Goal: Transaction & Acquisition: Purchase product/service

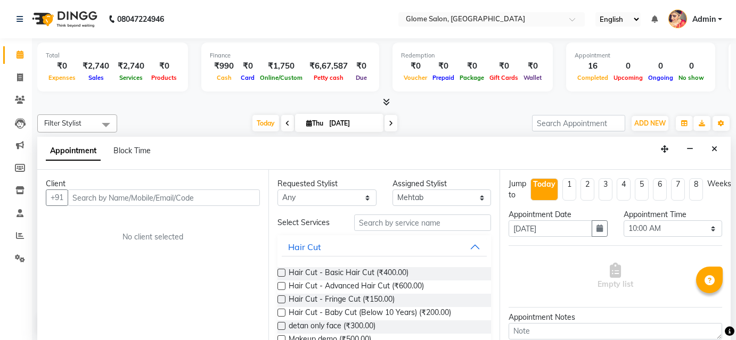
select select "87909"
select select "600"
select select "tentative"
click at [98, 198] on input "text" at bounding box center [164, 198] width 192 height 17
click at [94, 200] on input "text" at bounding box center [164, 198] width 192 height 17
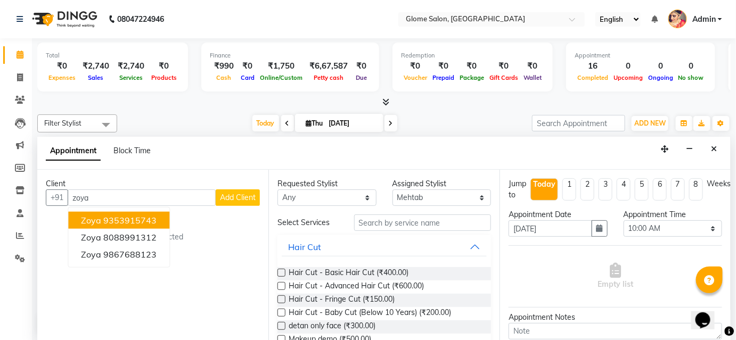
click at [128, 223] on ngb-highlight "9353915743" at bounding box center [129, 220] width 53 height 11
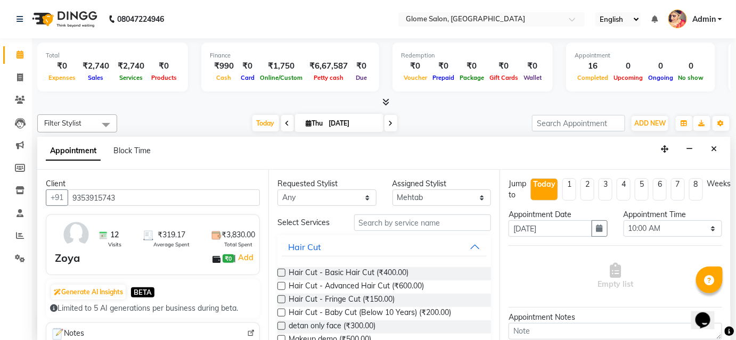
type input "9353915743"
click at [375, 222] on input "text" at bounding box center [422, 223] width 137 height 17
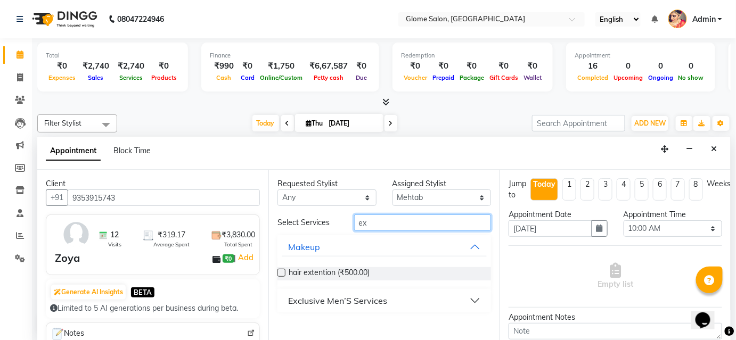
type input "ex"
click at [423, 300] on button "Exclusive Men’S Services" at bounding box center [384, 300] width 205 height 19
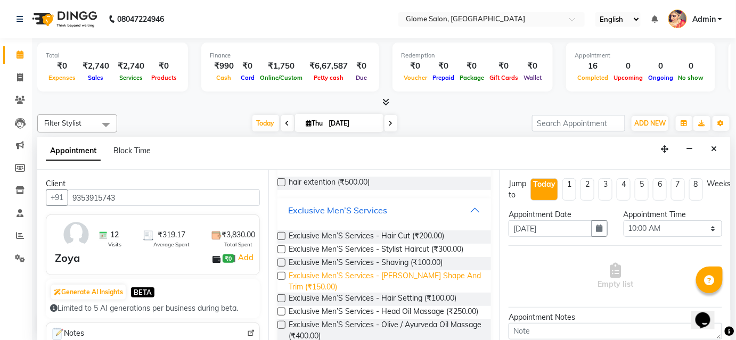
scroll to position [96, 0]
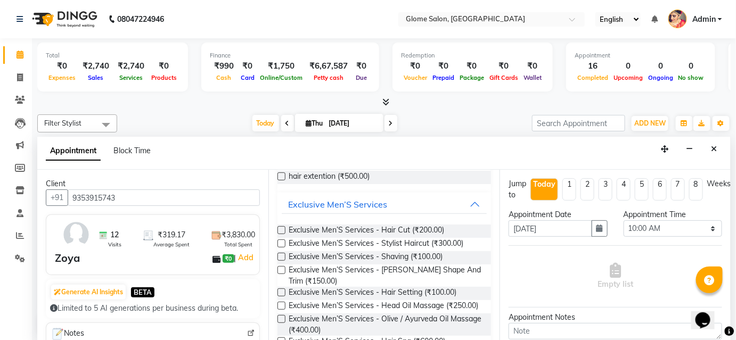
click at [280, 230] on label at bounding box center [281, 230] width 8 height 8
click at [280, 230] on input "checkbox" at bounding box center [280, 231] width 7 height 7
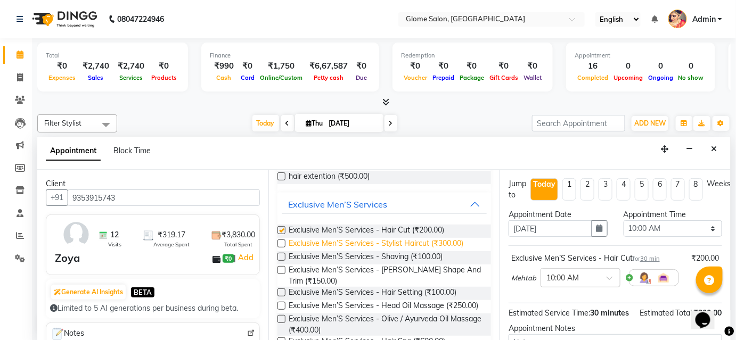
checkbox input "false"
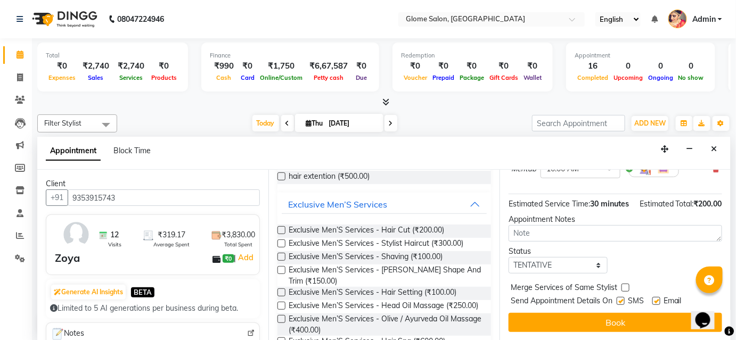
scroll to position [119, 0]
click at [542, 264] on select "Select TENTATIVE CONFIRM CHECK-IN UPCOMING" at bounding box center [558, 265] width 99 height 17
select select "confirm booking"
click at [509, 257] on select "Select TENTATIVE CONFIRM CHECK-IN UPCOMING" at bounding box center [558, 265] width 99 height 17
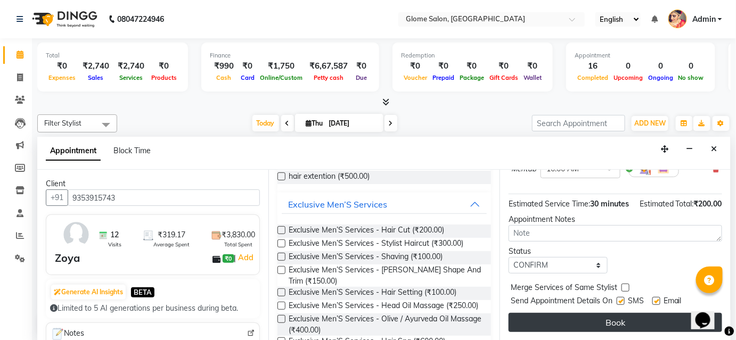
click at [551, 325] on button "Book" at bounding box center [616, 322] width 214 height 19
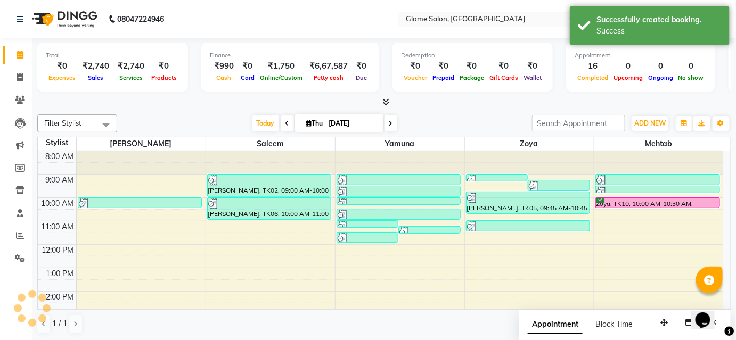
scroll to position [0, 0]
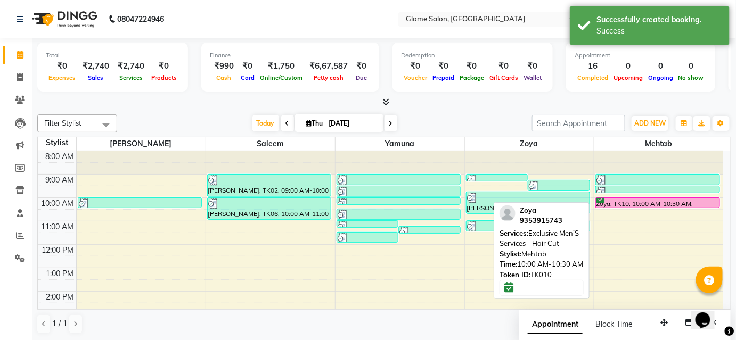
click at [651, 201] on div "Zoya, TK10, 10:00 AM-10:30 AM, Exclusive Men’S Services - Hair Cut" at bounding box center [658, 203] width 124 height 10
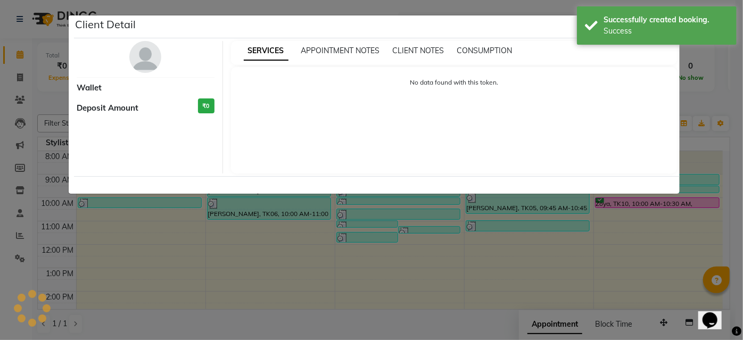
select select "6"
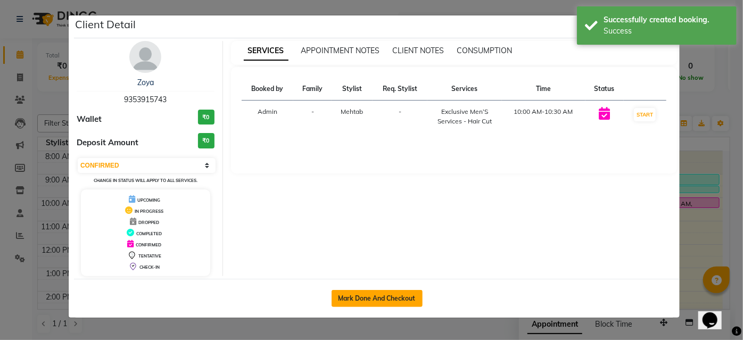
drag, startPoint x: 389, startPoint y: 304, endPoint x: 394, endPoint y: 303, distance: 5.4
click at [393, 303] on button "Mark Done And Checkout" at bounding box center [377, 298] width 91 height 17
select select "service"
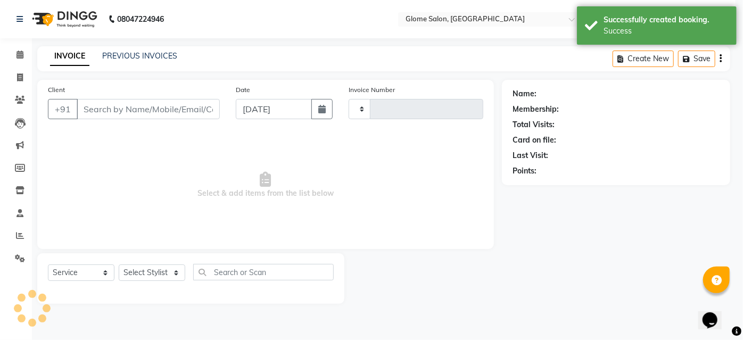
select select "3"
type input "2176"
select select "5199"
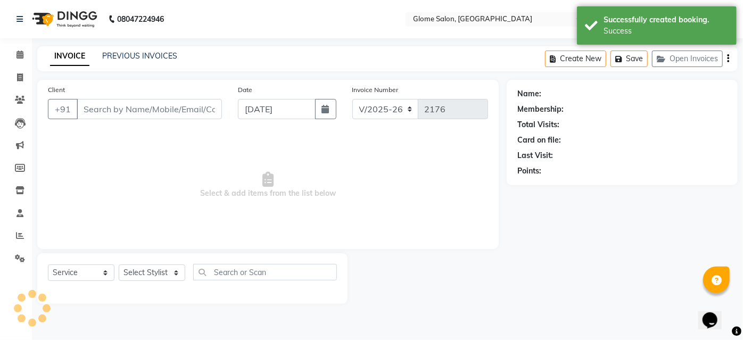
type input "9353915743"
select select "87909"
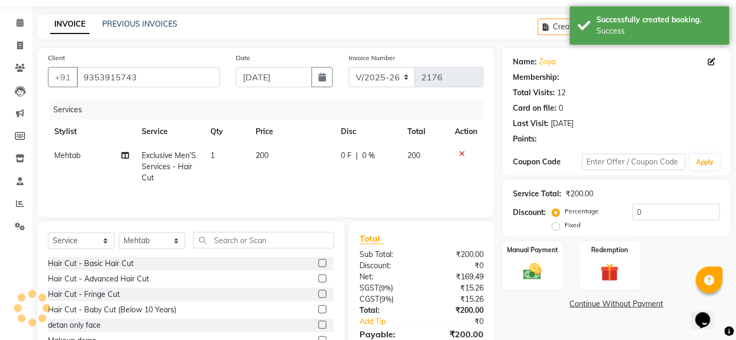
select select "1: Object"
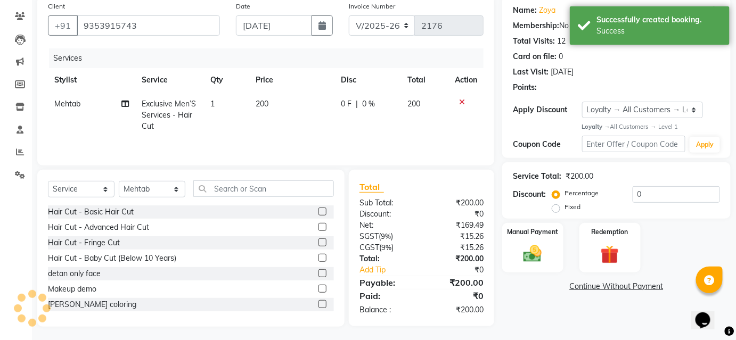
scroll to position [86, 0]
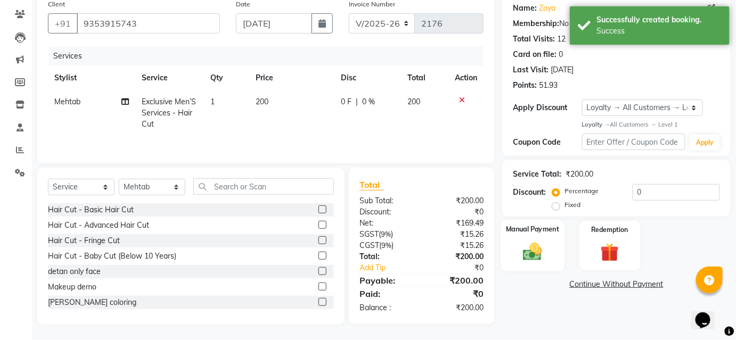
click at [537, 254] on img at bounding box center [532, 252] width 31 height 22
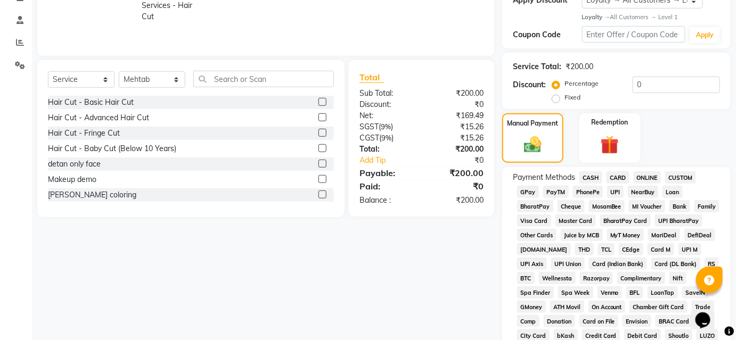
scroll to position [145, 0]
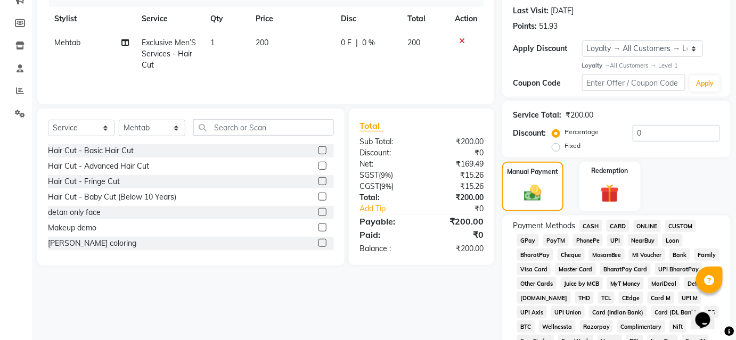
click at [593, 224] on span "CASH" at bounding box center [590, 226] width 23 height 12
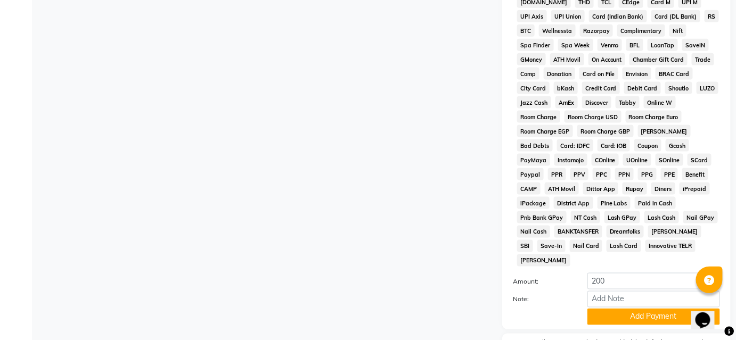
scroll to position [495, 0]
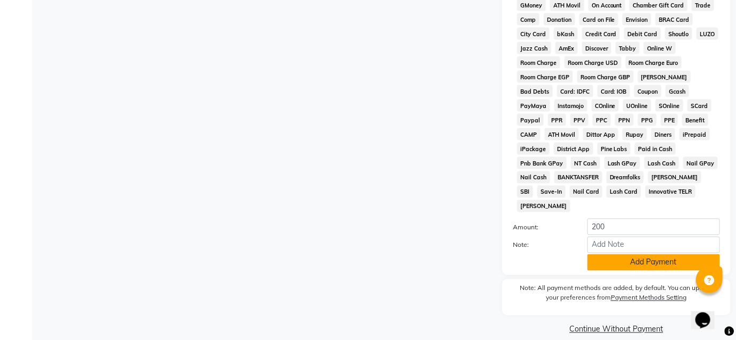
click at [607, 255] on button "Add Payment" at bounding box center [653, 263] width 133 height 17
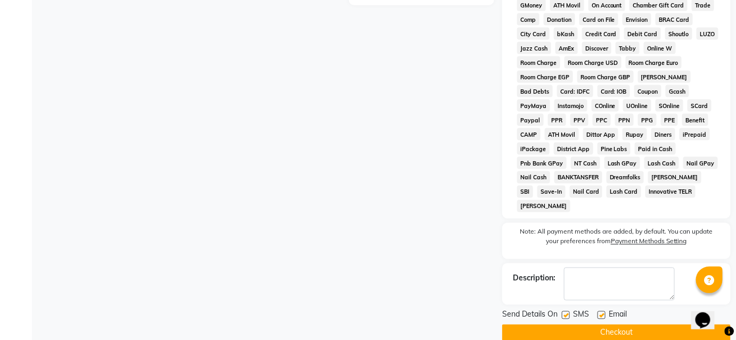
click at [603, 325] on button "Checkout" at bounding box center [616, 333] width 228 height 17
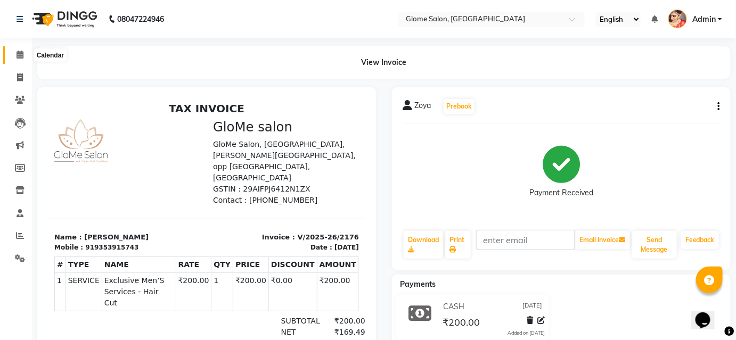
click at [22, 54] on icon at bounding box center [20, 55] width 7 height 8
